Goal: Check status

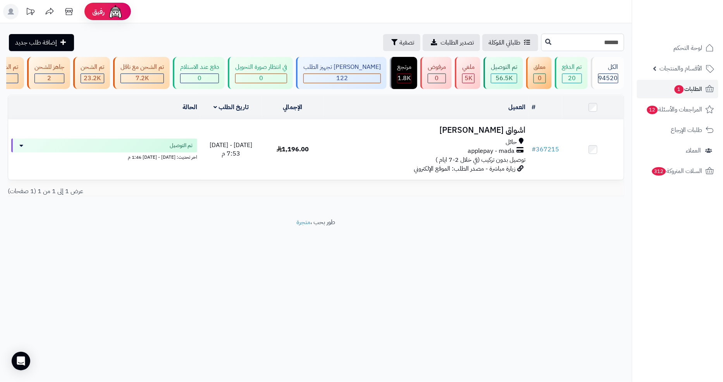
click at [574, 43] on input "******" at bounding box center [582, 42] width 83 height 17
paste input "text"
type input "******"
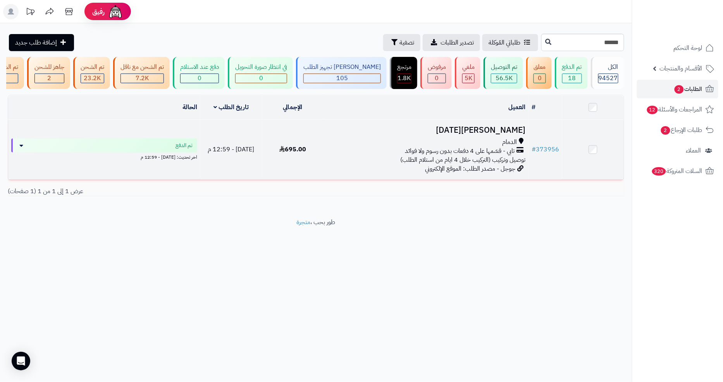
click at [498, 135] on h3 "[PERSON_NAME][DATE]" at bounding box center [426, 130] width 199 height 9
